Goal: Task Accomplishment & Management: Manage account settings

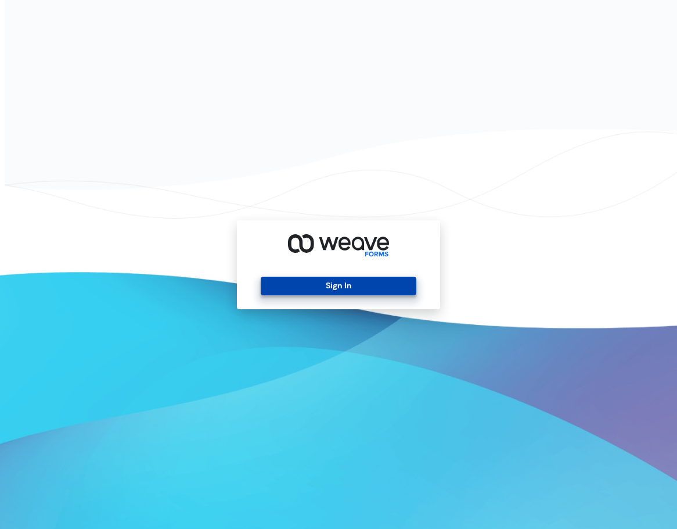
click at [379, 289] on button "Sign In" at bounding box center [338, 286] width 155 height 19
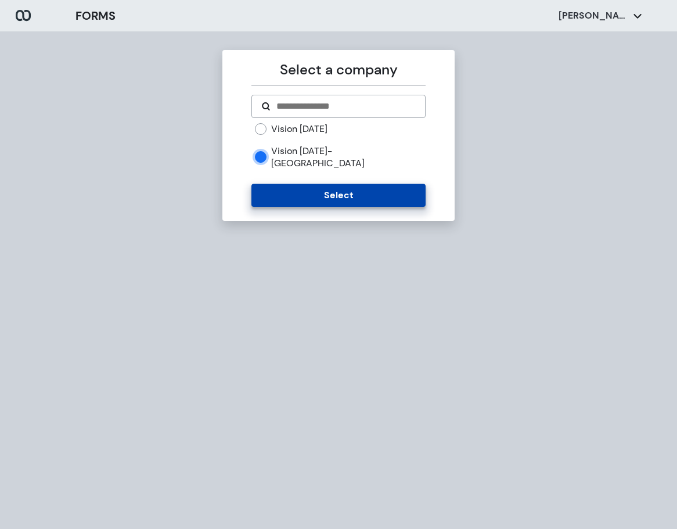
click at [350, 185] on button "Select" at bounding box center [339, 195] width 174 height 23
